Goal: Task Accomplishment & Management: Use online tool/utility

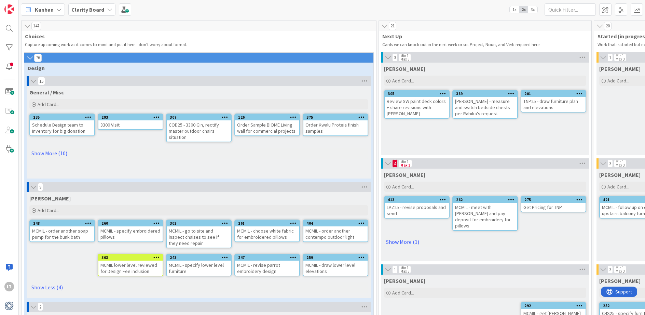
scroll to position [68, 0]
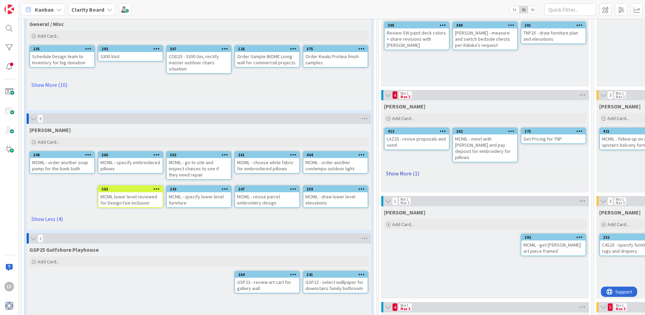
click at [397, 168] on link "Show More (1)" at bounding box center [485, 173] width 202 height 11
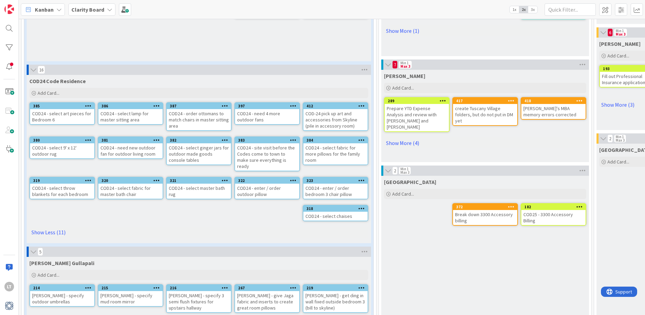
scroll to position [451, 0]
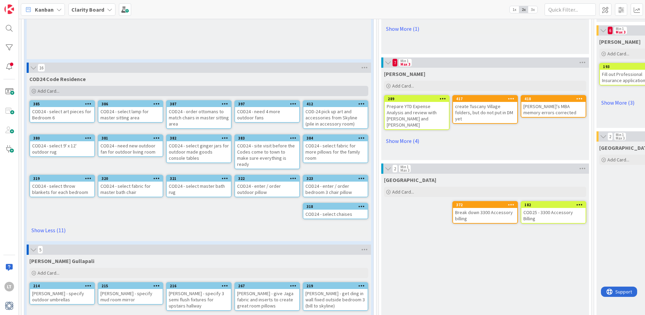
click at [51, 89] on span "Add Card..." at bounding box center [49, 91] width 22 height 6
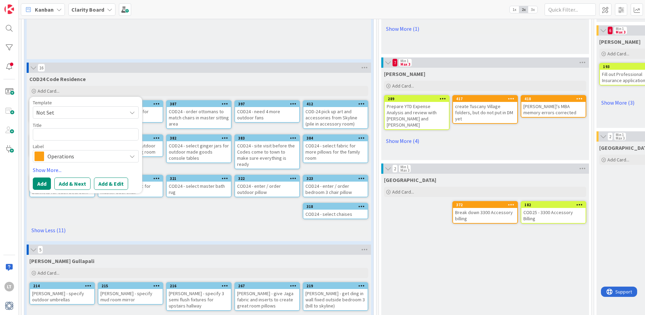
type textarea "x"
type textarea "C"
type textarea "x"
type textarea "CO"
type textarea "x"
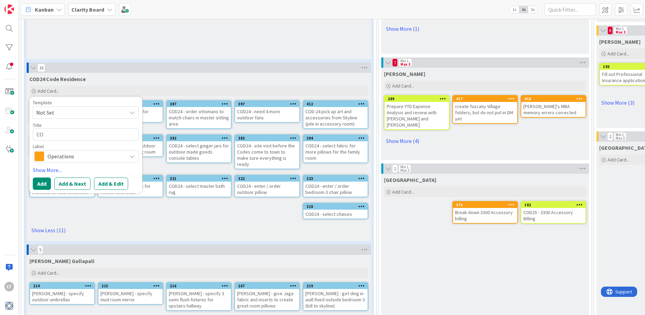
type textarea "COD"
type textarea "x"
type textarea "COD@"
type textarea "x"
type textarea "COD"
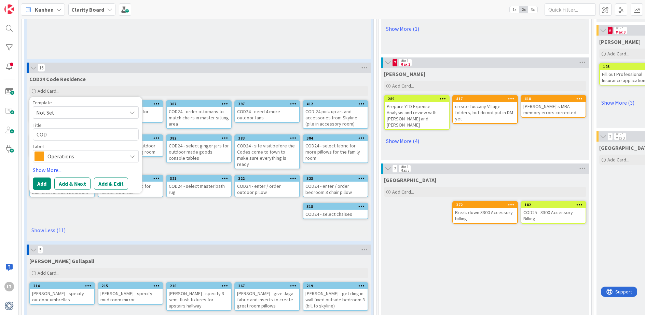
type textarea "x"
type textarea "COD2"
type textarea "x"
type textarea "COD24"
type textarea "x"
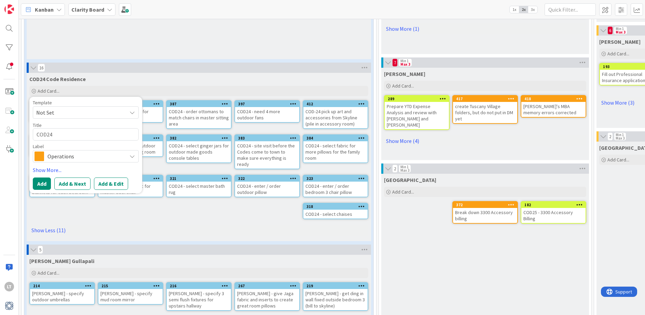
type textarea "COD24"
type textarea "x"
type textarea "COD24 -"
type textarea "x"
type textarea "COD24 -"
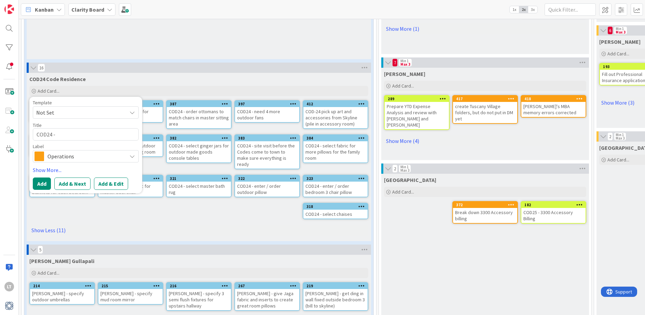
type textarea "x"
type textarea "COD24 - e"
type textarea "x"
type textarea "COD24 - en"
type textarea "x"
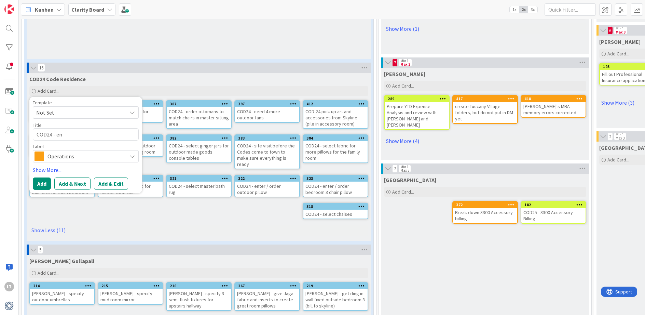
type textarea "COD24 - ent"
type textarea "x"
type textarea "COD24 - ente"
type textarea "x"
type textarea "COD24 - enter"
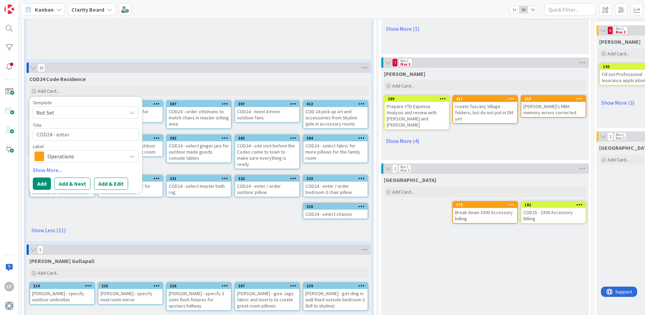
type textarea "x"
type textarea "COD24 - enter"
type textarea "x"
type textarea "COD24 - enter a"
type textarea "x"
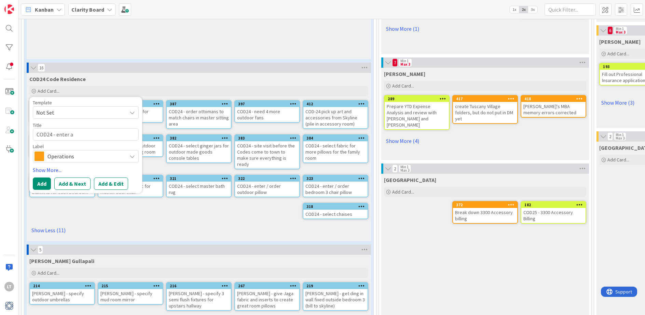
type textarea "COD24 - enter ar"
type textarea "x"
type textarea "COD24 - enter art"
type textarea "x"
type textarea "COD24 - enter art"
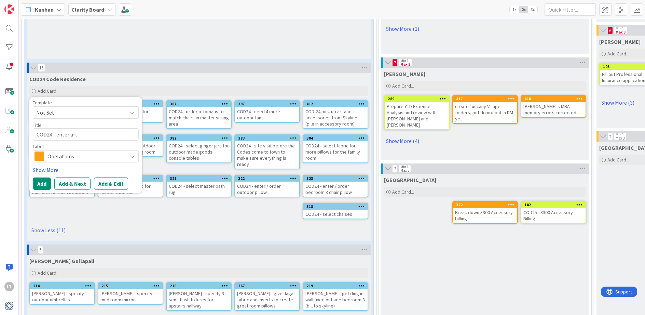
type textarea "x"
type textarea "COD24 - enter art p"
type textarea "x"
type textarea "COD24 - enter art pe"
type textarea "x"
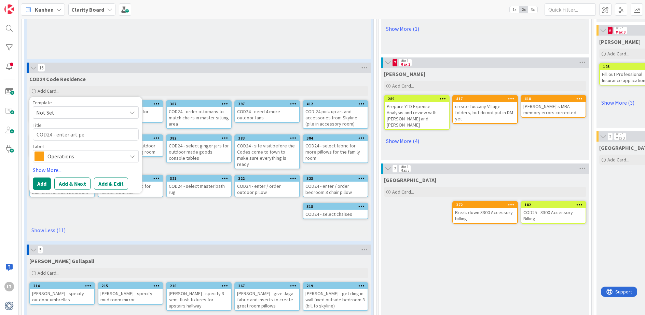
type textarea "COD24 - enter art pei"
type textarea "x"
type textarea "COD24 - enter art peic"
type textarea "x"
type textarea "COD24 - enter art pei"
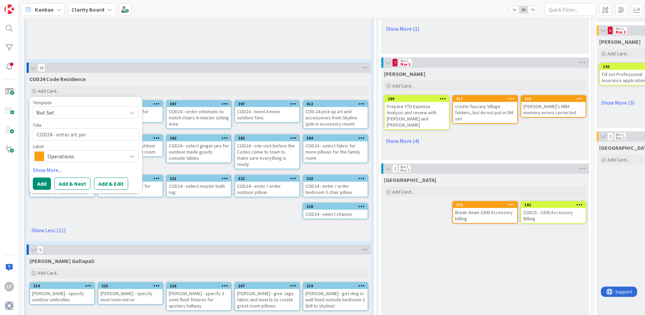
type textarea "x"
type textarea "COD24 - enter art pe"
type textarea "x"
type textarea "COD24 - enter art p"
type textarea "x"
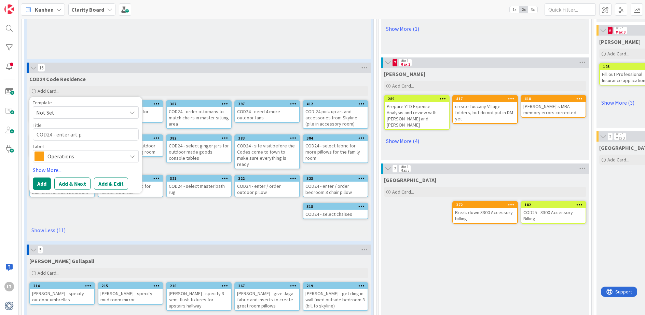
type textarea "COD24 - enter art pi"
type textarea "x"
type textarea "COD24 - enter art pie"
type textarea "x"
type textarea "COD24 - enter art piec"
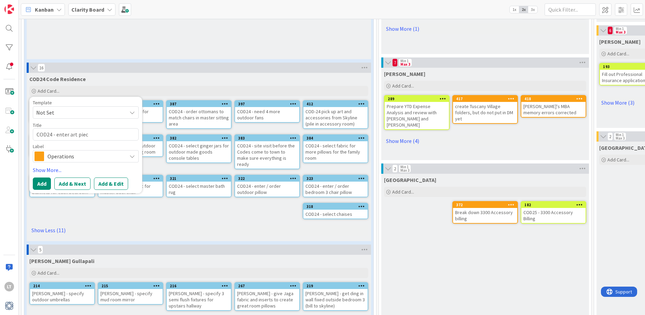
type textarea "x"
type textarea "COD24 - enter art piece"
type textarea "x"
type textarea "COD24 - enter art pieces"
type textarea "x"
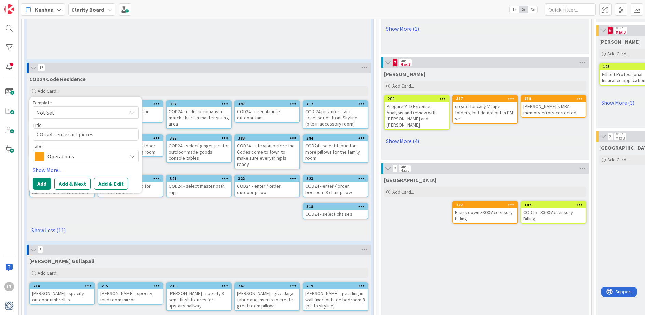
type textarea "COD24 - enter art pieces"
type textarea "x"
type textarea "COD24 - enter art pieces h"
type textarea "x"
type textarea "COD24 - enter art pieces hu"
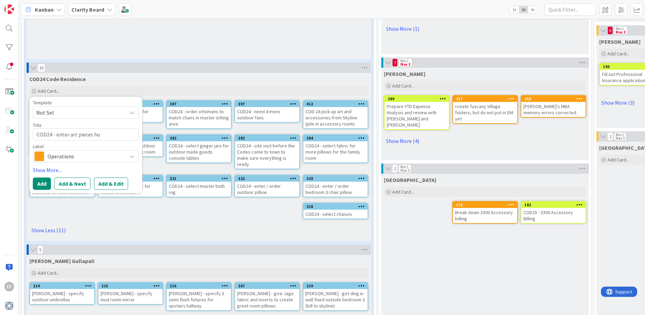
type textarea "x"
type textarea "COD24 - enter art pieces hun"
type textarea "x"
type textarea "COD24 - enter art pieces hung"
type textarea "x"
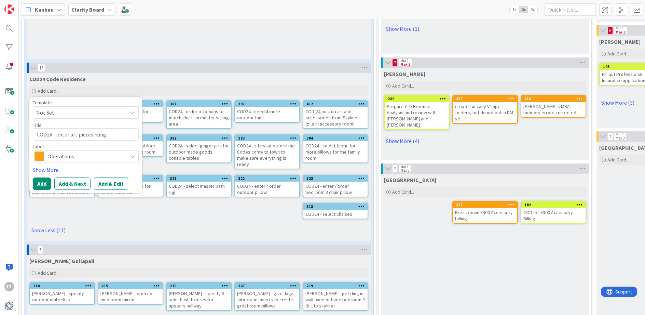
type textarea "COD24 - enter art pieces hung"
type textarea "x"
type textarea "COD24 - enter art pieces hung f"
type textarea "x"
type textarea "COD24 - enter art pieces hung fo"
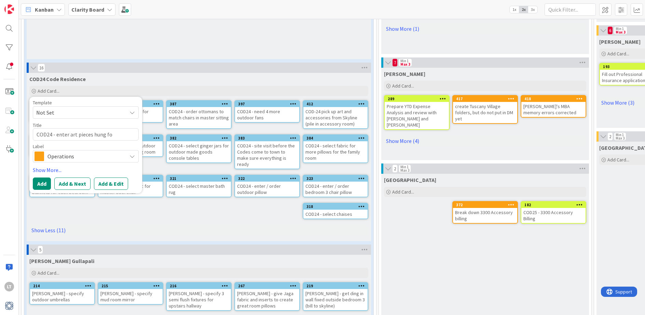
type textarea "x"
type textarea "COD24 - enter art pieces hung for"
type textarea "x"
type textarea "COD24 - enter art pieces hung for"
type textarea "x"
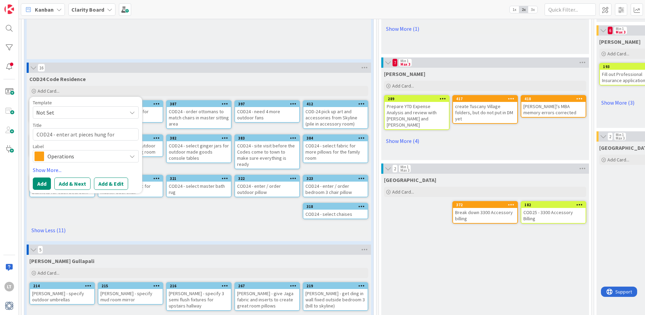
type textarea "COD24 - enter art pieces hung for b"
type textarea "x"
type textarea "COD24 - enter art pieces hung for bi"
type textarea "x"
type textarea "COD24 - enter art pieces hung for bil"
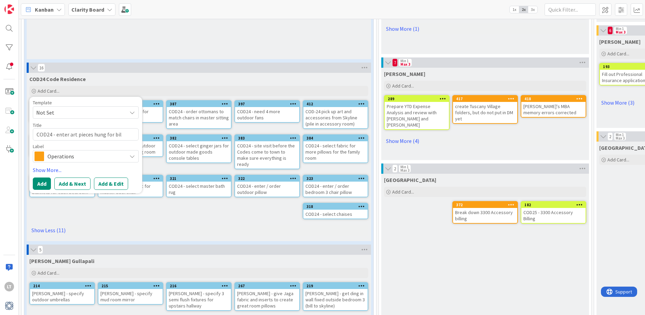
type textarea "x"
type textarea "COD24 - enter art pieces hung for bill"
type textarea "x"
type textarea "COD24 - enter art pieces hung for billi"
type textarea "x"
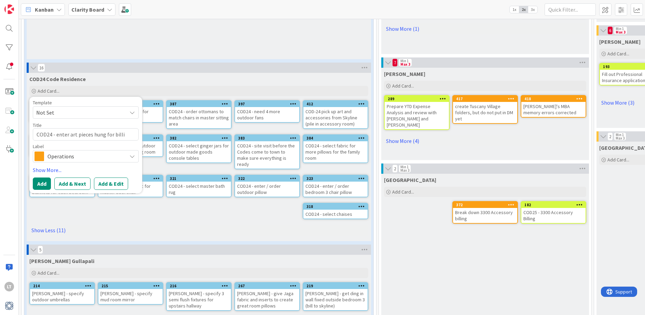
type textarea "COD24 - enter art pieces hung for billin"
type textarea "x"
type textarea "COD24 - enter art pieces hung for billing"
type textarea "x"
type textarea "COD24 - enter art pieces hung for billin"
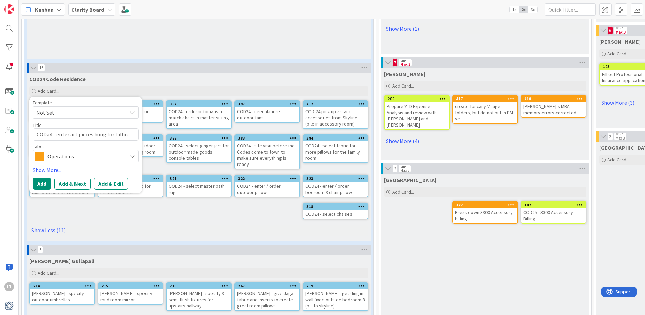
type textarea "x"
type textarea "COD24 - enter art pieces hung for billi"
type textarea "x"
type textarea "COD24 - enter art pieces hung for bill"
type textarea "x"
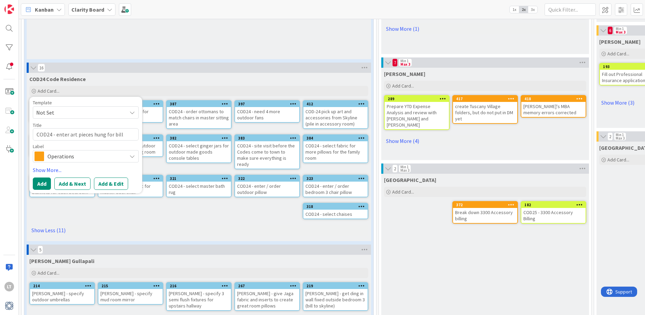
type textarea "COD24 - enter art pieces hung for bil"
type textarea "x"
type textarea "COD24 - enter art pieces hung for bi"
type textarea "x"
type textarea "COD24 - enter art pieces hung for b"
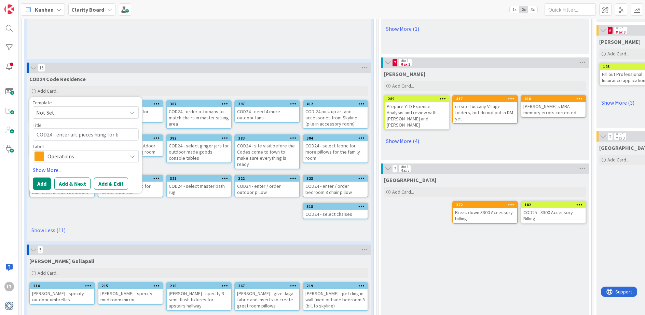
type textarea "x"
type textarea "COD24 - enter art pieces hung for"
type textarea "x"
type textarea "COD24 - enter art pieces hung for"
type textarea "x"
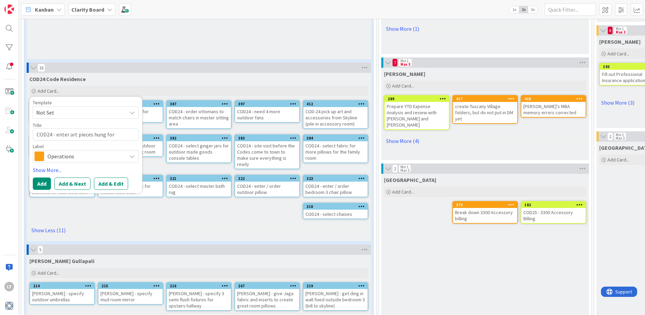
type textarea "COD24 - enter art pieces hung fo"
type textarea "x"
type textarea "COD24 - enter art pieces hung f"
type textarea "x"
type textarea "COD24 - enter art pieces hung"
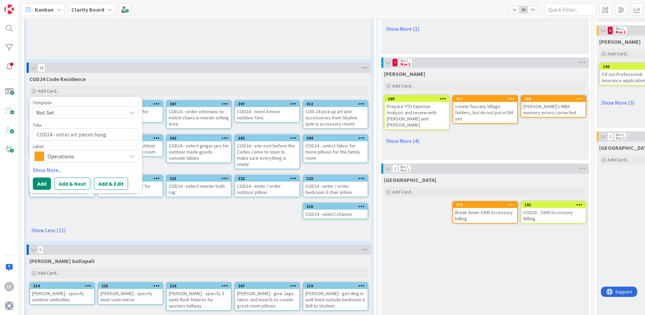
type textarea "x"
type textarea "COD24 - enter art pieces hung w"
type textarea "x"
type textarea "COD24 - enter art pieces hung we"
type textarea "x"
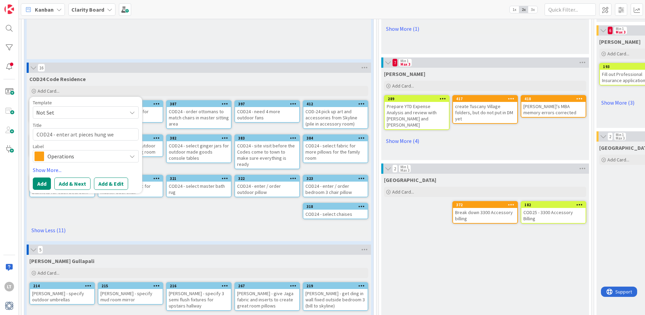
type textarea "COD24 - enter art pieces hung wee"
type textarea "x"
type textarea "COD24 - enter art pieces hung week"
type textarea "x"
type textarea "COD24 - enter art pieces hung week"
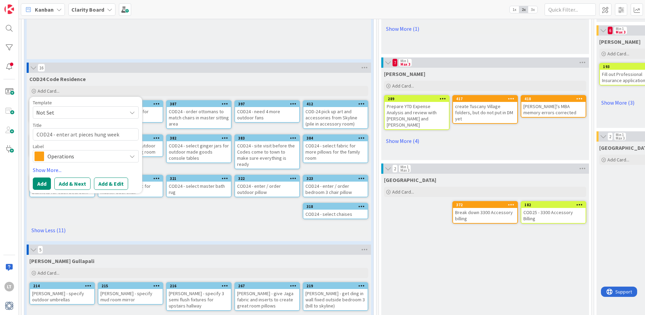
type textarea "x"
type textarea "COD24 - enter art pieces hung week o"
type textarea "x"
type textarea "COD24 - enter art pieces hung week of"
type textarea "x"
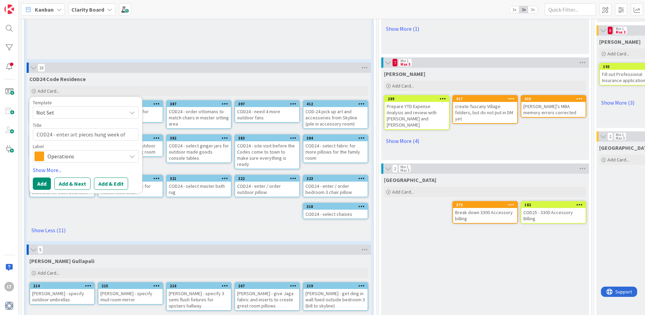
type textarea "COD24 - enter art pieces hung week of"
type textarea "x"
type textarea "COD24 - enter art pieces hung week of"
type textarea "x"
type textarea "COD24 - enter art pieces hung week of 8"
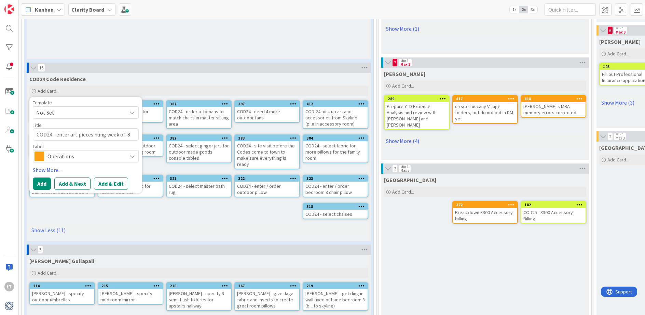
type textarea "x"
type textarea "COD24 - enter art pieces hung week of"
type textarea "x"
type textarea "COD24 - enter art pieces hung week of"
type textarea "x"
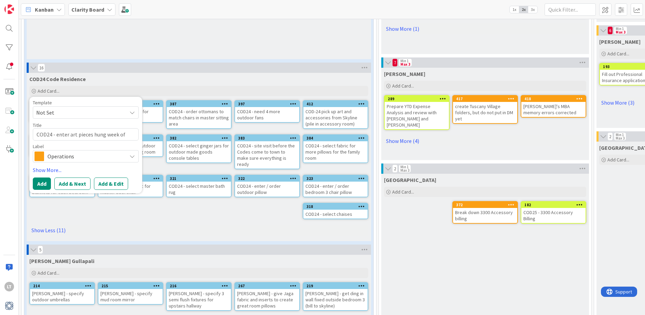
type textarea "COD24 - enter art pieces hung week of"
type textarea "x"
type textarea "COD24 - enter art pieces hung week of 8"
type textarea "x"
type textarea "COD24 - enter art pieces hung week of 8/"
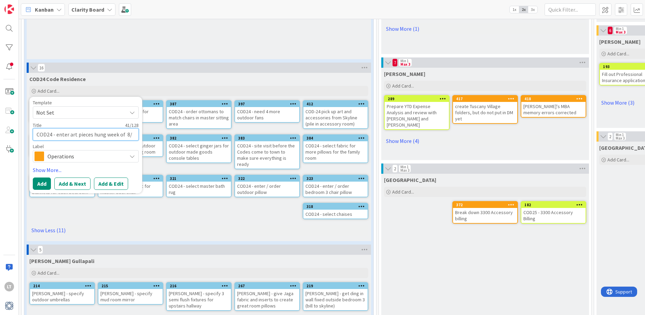
type textarea "x"
type textarea "COD24 - enter art pieces hung week of 8/2"
type textarea "x"
type textarea "COD24 - enter art pieces hung week of 8/25"
type textarea "x"
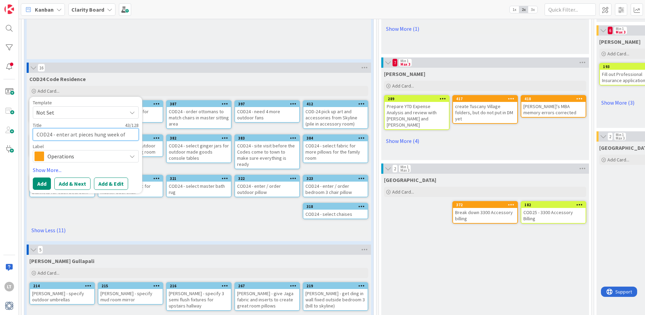
type textarea "COD24 - enter art pieces hung week of 8/25="
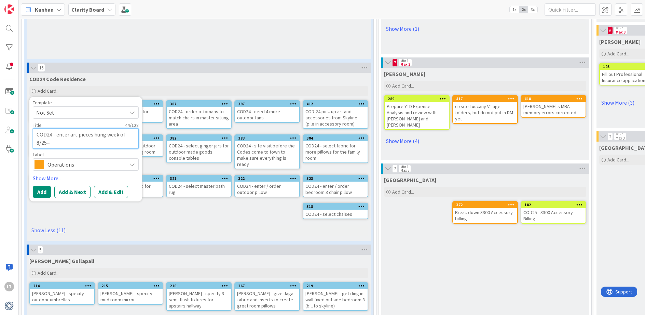
type textarea "x"
type textarea "COD24 - enter art pieces hung week of 8/25"
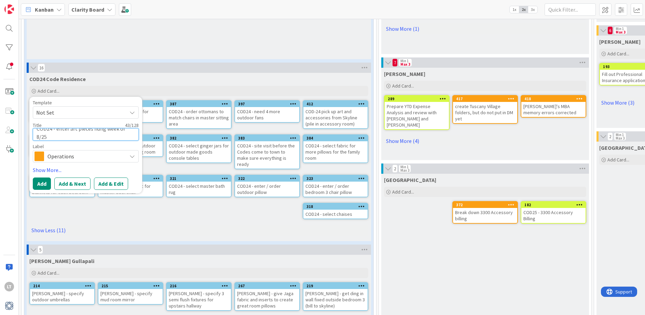
type textarea "x"
type textarea "COD24 - enter art pieces hung week of 8/25/"
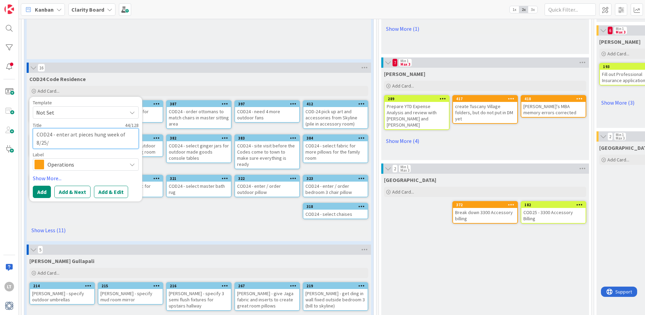
type textarea "x"
type textarea "COD24 - enter art pieces hung week of 8/25/2"
type textarea "x"
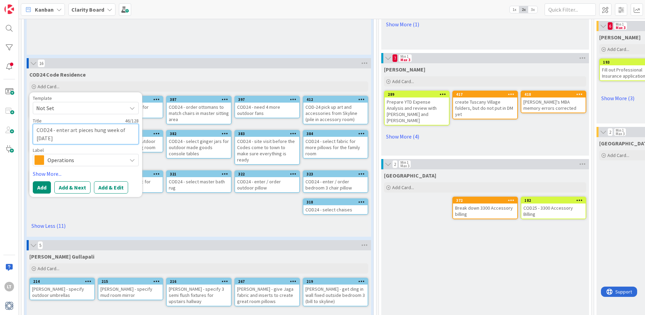
scroll to position [455, 0]
type textarea "COD24 - enter art pieces hung week of [DATE]"
click at [133, 157] on icon at bounding box center [131, 159] width 5 height 5
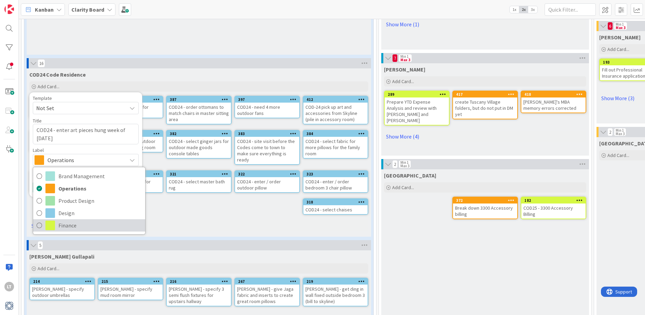
click at [52, 225] on span at bounding box center [50, 225] width 10 height 10
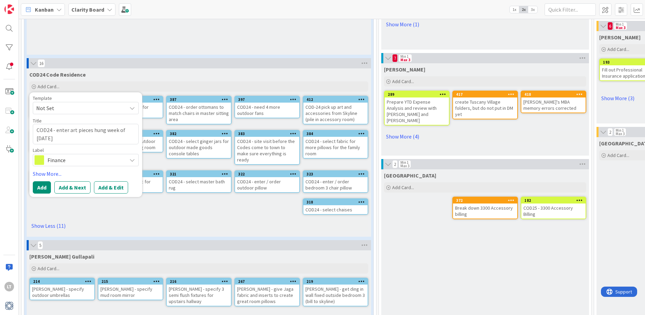
click at [133, 158] on icon at bounding box center [131, 159] width 5 height 5
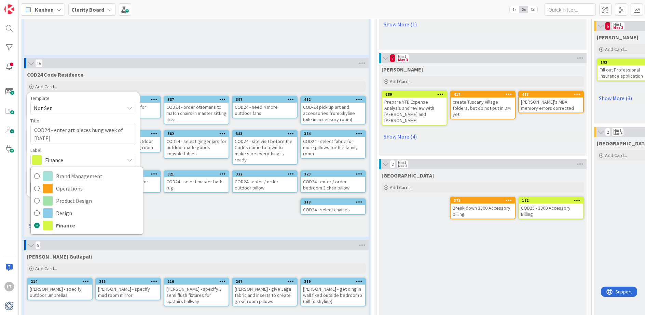
scroll to position [455, 2]
click at [203, 205] on div "COD24 Code Residence Add Card... Template Not Set Title 46 / 128 COD24 - enter …" at bounding box center [196, 152] width 344 height 168
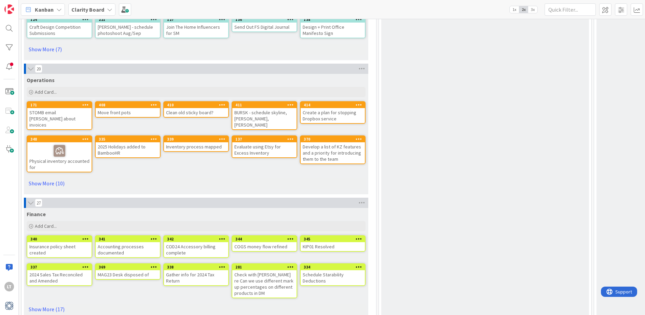
scroll to position [2125, 2]
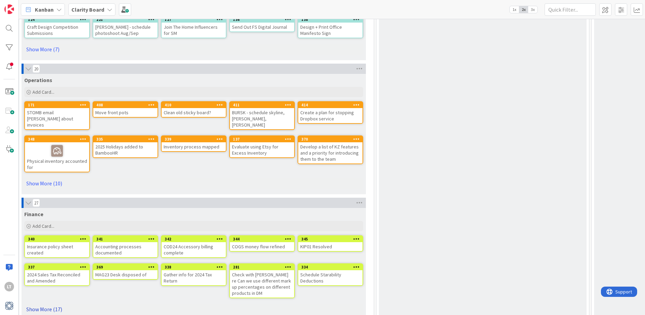
click at [44, 303] on link "Show More (17)" at bounding box center [193, 308] width 339 height 11
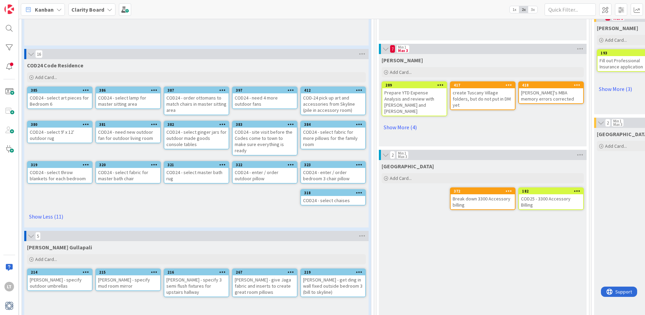
scroll to position [463, 2]
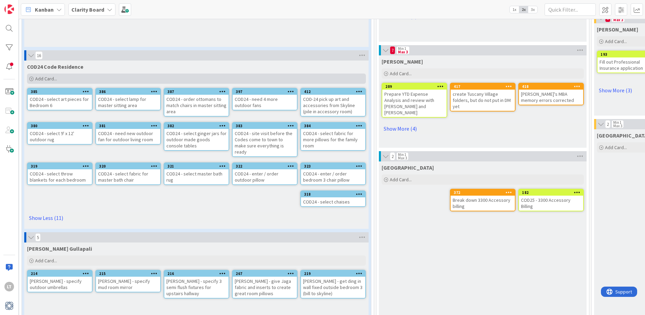
click at [55, 81] on span "Add Card..." at bounding box center [46, 79] width 22 height 6
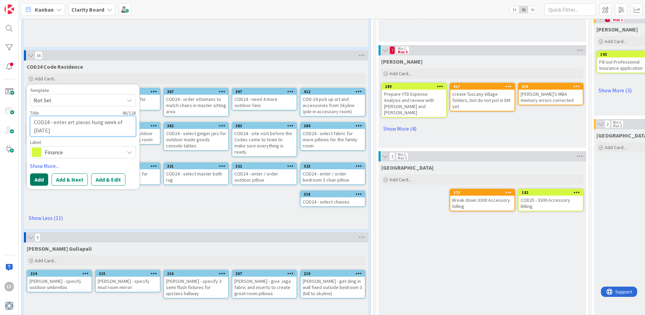
scroll to position [464, 3]
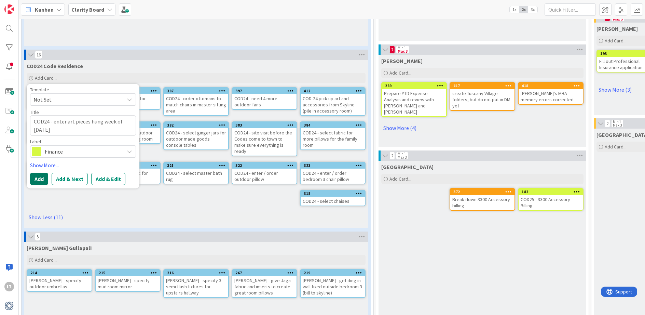
click at [37, 178] on button "Add" at bounding box center [39, 179] width 18 height 12
type textarea "x"
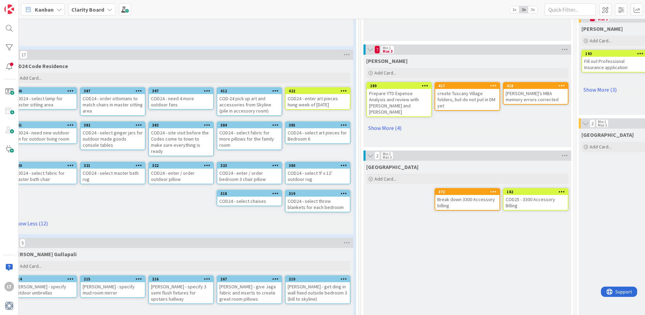
scroll to position [464, 18]
click at [30, 76] on span "Add Card..." at bounding box center [30, 78] width 22 height 6
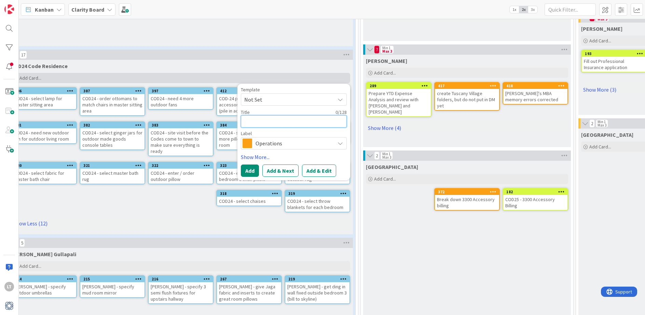
scroll to position [463, 15]
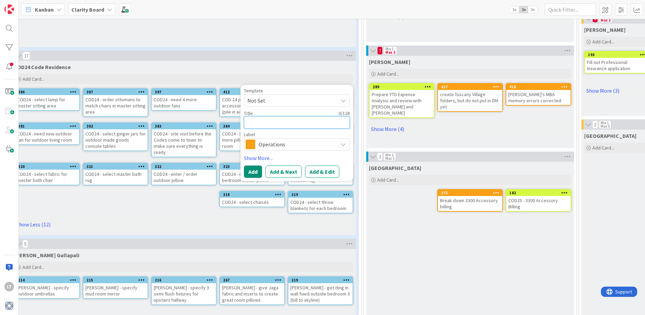
type textarea "x"
type textarea "C"
type textarea "x"
type textarea "CO"
type textarea "x"
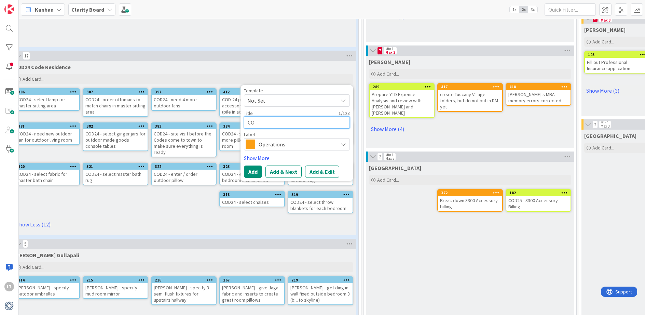
type textarea "COD"
type textarea "x"
type textarea "COD2"
type textarea "x"
type textarea "COD25"
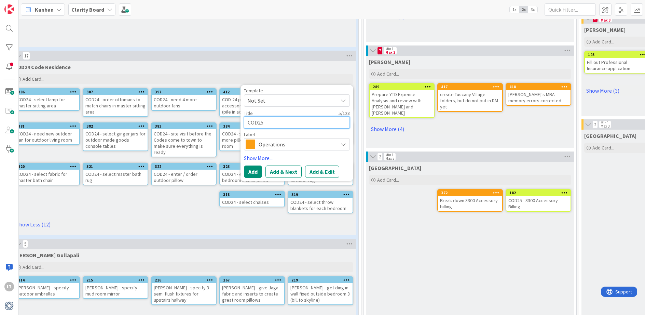
type textarea "x"
type textarea "COD25"
type textarea "x"
type textarea "COD25 -"
type textarea "x"
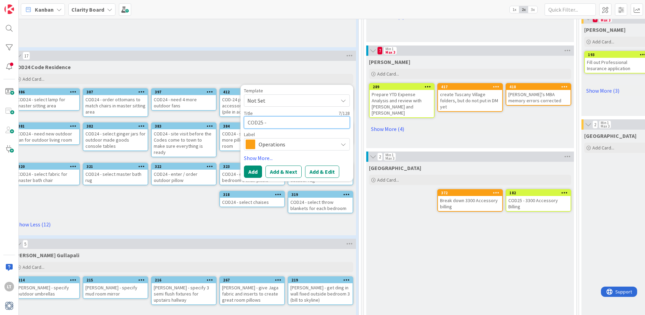
type textarea "COD25 -"
type textarea "x"
type textarea "COD25 - e"
type textarea "x"
type textarea "COD25 - en"
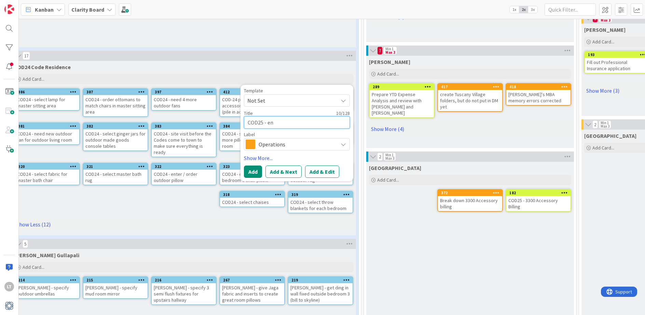
type textarea "x"
type textarea "COD25 - ent"
type textarea "x"
type textarea "COD25 - ente"
type textarea "x"
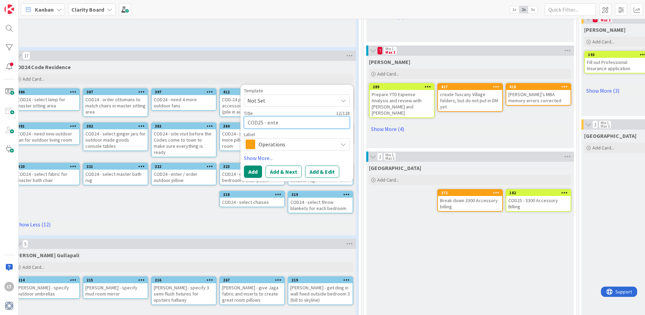
type textarea "COD25 - enter"
type textarea "x"
type textarea "COD25 - enter"
type textarea "x"
type textarea "COD25 - enter i"
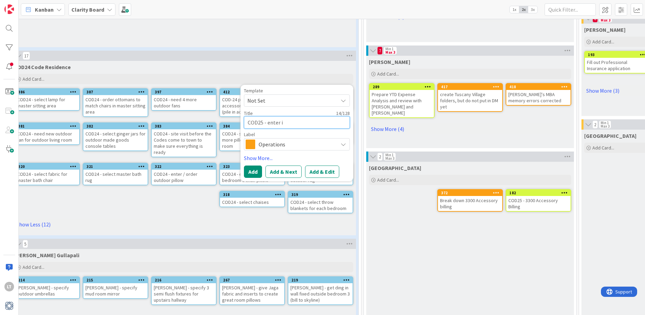
type textarea "x"
type textarea "COD25 - enter it"
type textarea "x"
type textarea "COD25 - enter ite"
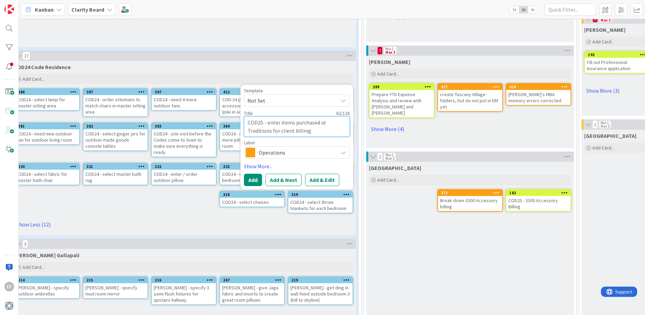
click at [272, 131] on textarea "COD25 - enter items purchased at Traditions for client billing" at bounding box center [297, 126] width 106 height 20
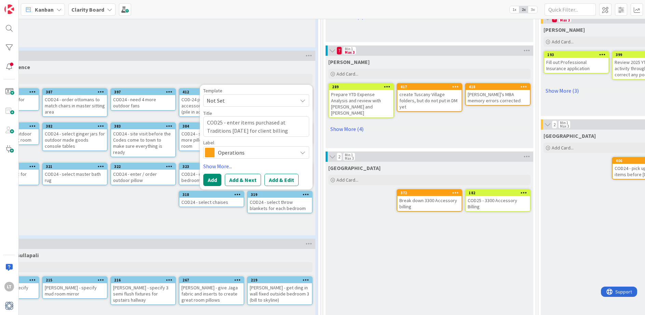
click at [303, 153] on icon at bounding box center [302, 152] width 5 height 5
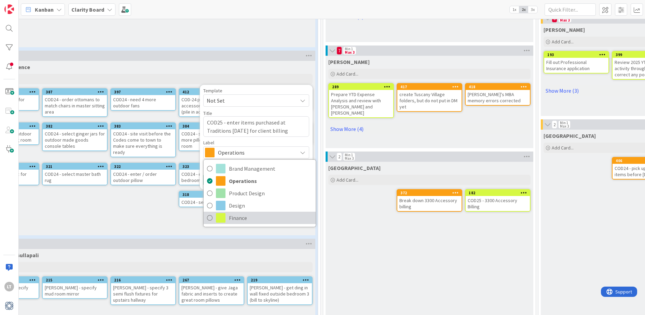
click at [211, 218] on icon at bounding box center [209, 218] width 5 height 10
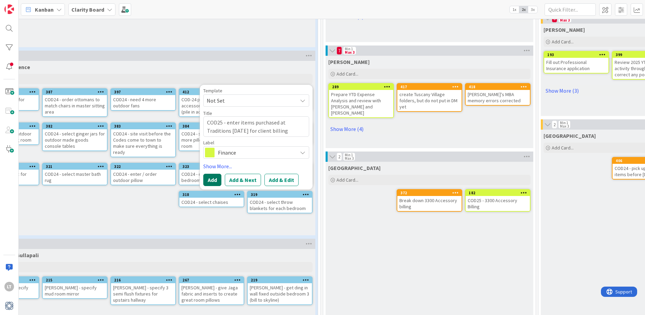
click at [218, 178] on button "Add" at bounding box center [212, 180] width 18 height 12
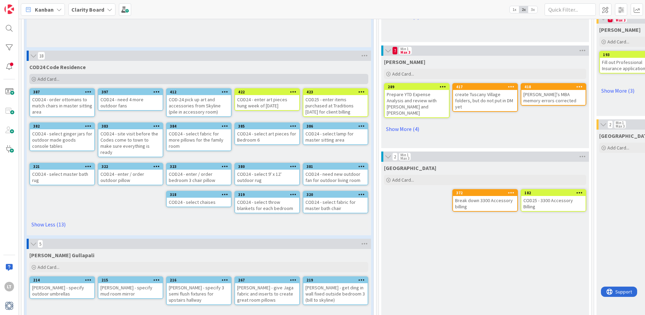
scroll to position [463, 0]
click at [42, 77] on span "Add Card..." at bounding box center [49, 79] width 22 height 6
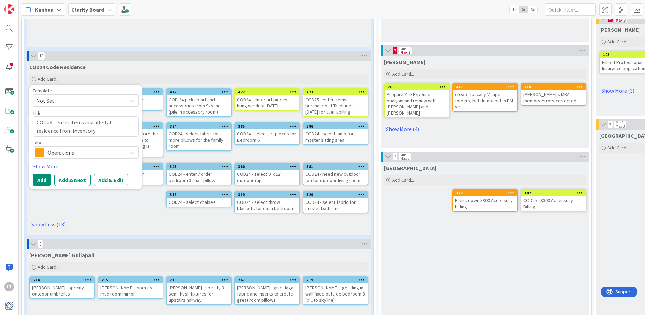
click at [88, 150] on span "Operations" at bounding box center [85, 153] width 76 height 10
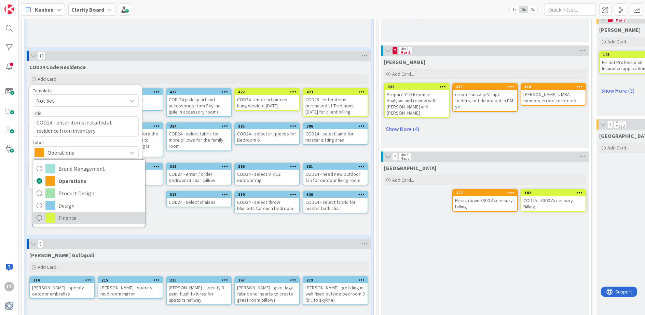
click at [37, 219] on icon at bounding box center [39, 218] width 5 height 10
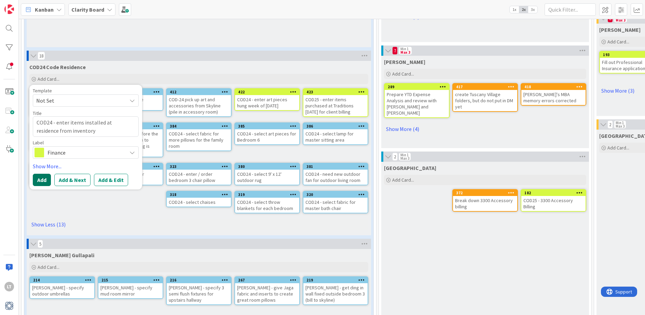
click at [45, 182] on button "Add" at bounding box center [42, 180] width 18 height 12
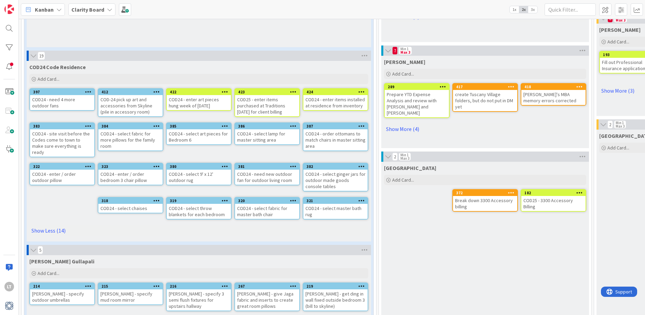
click at [210, 106] on div "COD24 - enter art pieces hung week of [DATE]" at bounding box center [199, 102] width 64 height 15
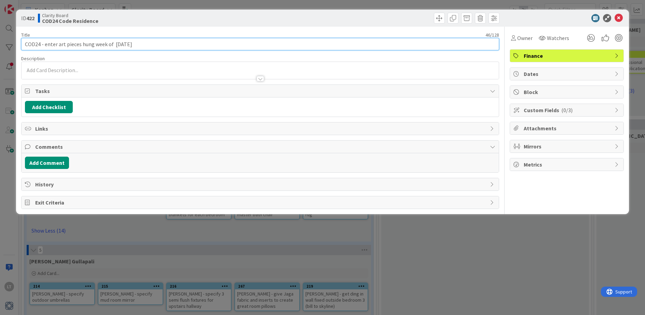
click at [143, 42] on input "COD24 - enter art pieces hung week of [DATE]" at bounding box center [260, 44] width 478 height 12
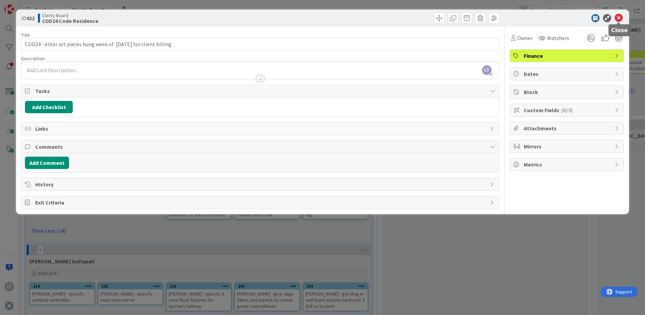
click at [619, 19] on icon at bounding box center [619, 18] width 8 height 8
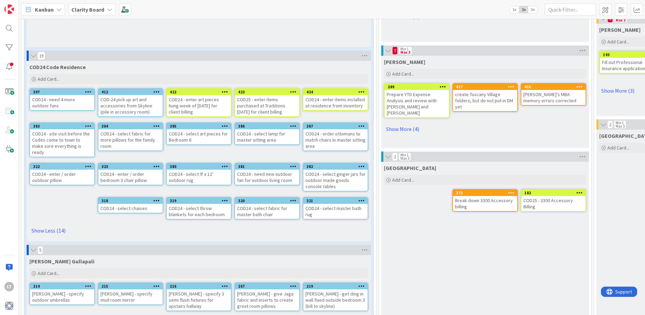
click at [326, 104] on div "COD24 - enter items installed at residence from inventory" at bounding box center [335, 102] width 64 height 15
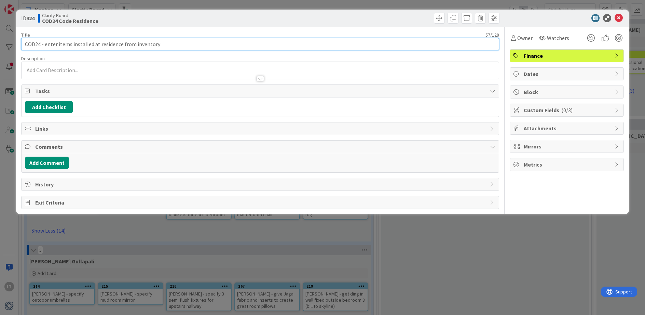
click at [177, 44] on input "COD24 - enter items installed at residence from inventory" at bounding box center [260, 44] width 478 height 12
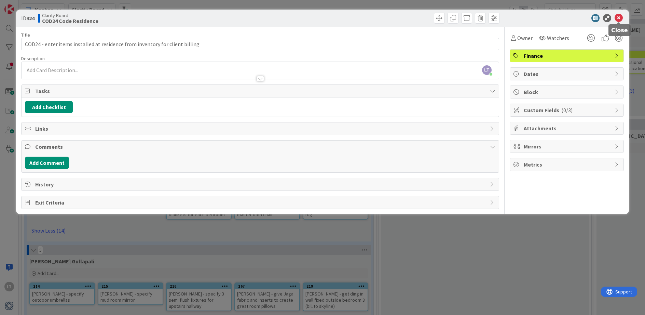
click at [617, 18] on icon at bounding box center [619, 18] width 8 height 8
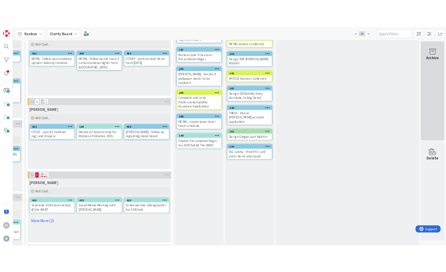
scroll to position [162, 557]
